Goal: Information Seeking & Learning: Learn about a topic

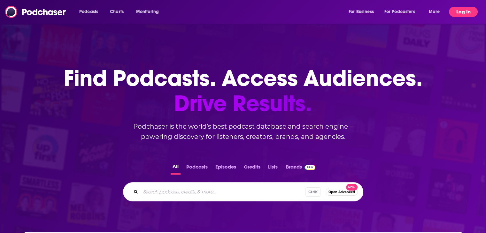
click at [457, 14] on button "Log In" at bounding box center [463, 12] width 29 height 10
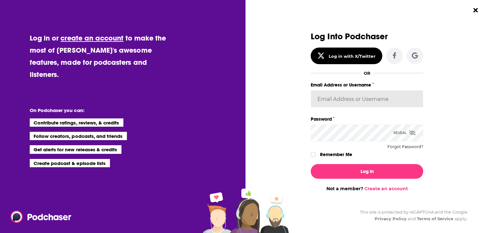
type input "Spiral5-G1"
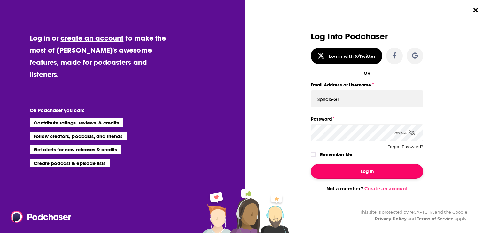
click at [359, 171] on button "Log In" at bounding box center [367, 171] width 112 height 15
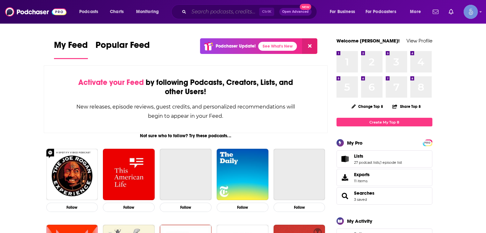
click at [209, 9] on input "Search podcasts, credits, & more..." at bounding box center [224, 12] width 70 height 10
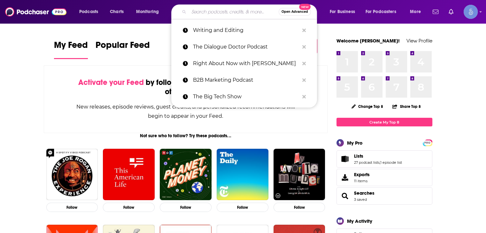
paste input "Align Your Glow & Soul"
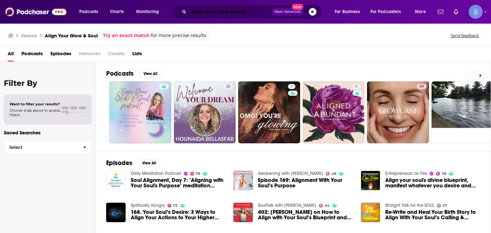
click at [253, 11] on input "Align Your Glow & Soul" at bounding box center [230, 12] width 82 height 10
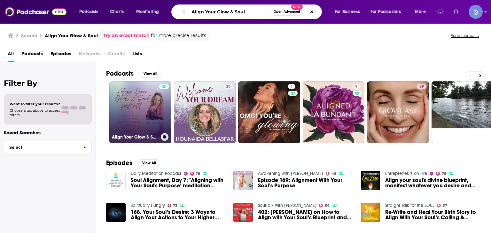
type input "Align Your Glow & Soul"
click at [139, 104] on link "Align Your Glow & Soul" at bounding box center [140, 112] width 62 height 62
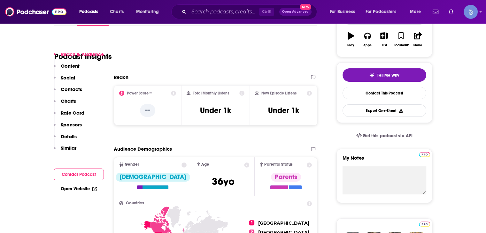
scroll to position [128, 0]
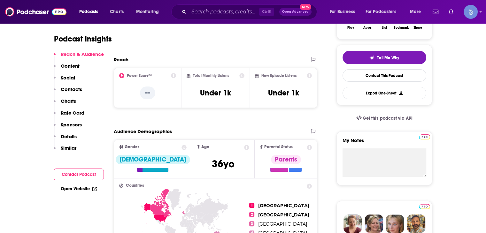
click at [66, 78] on p "Social" at bounding box center [68, 78] width 14 height 6
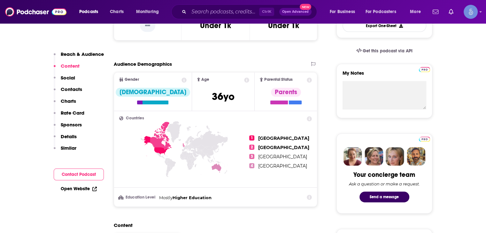
scroll to position [131, 0]
